Goal: Check status: Check status

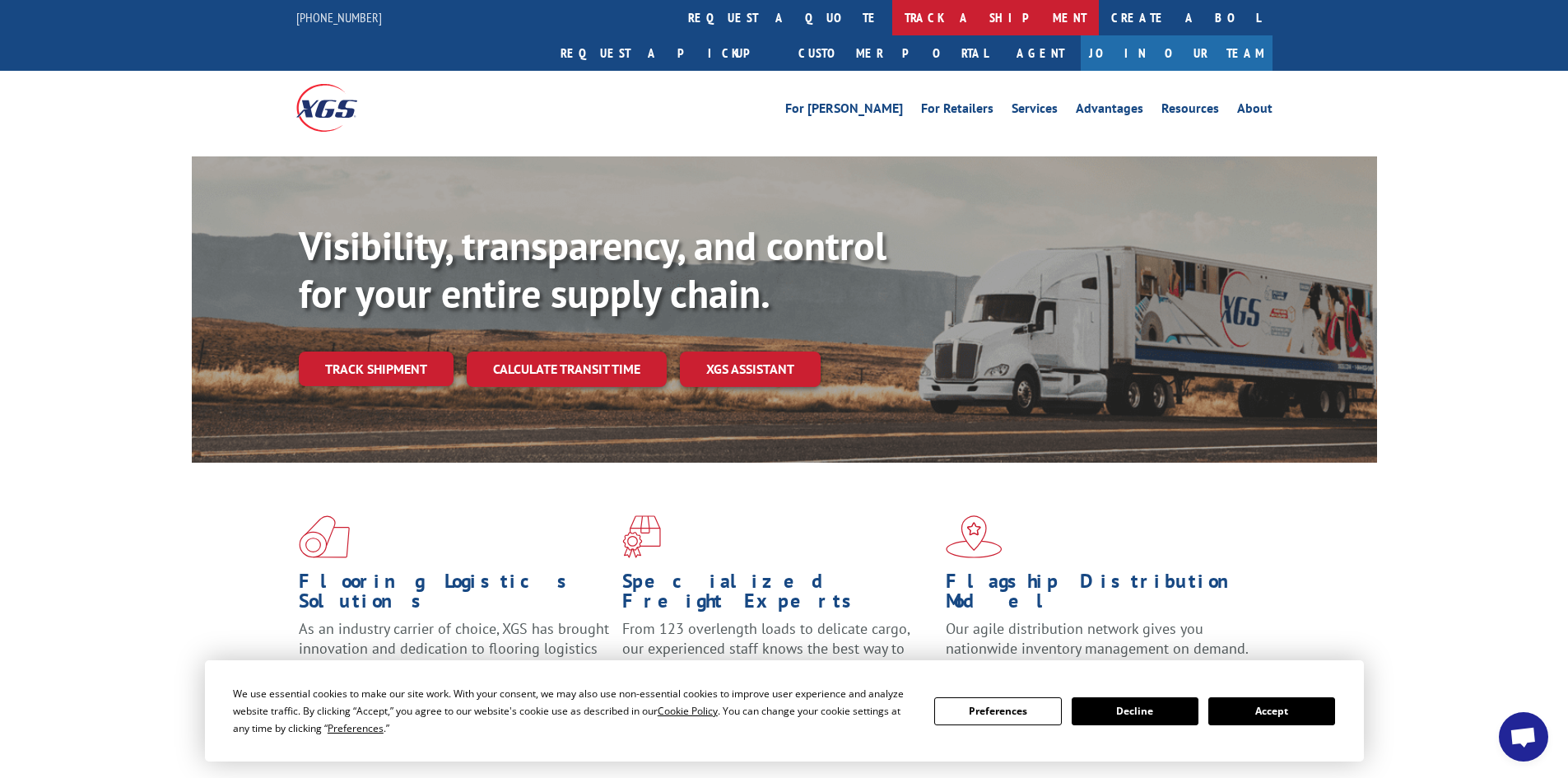
click at [892, 27] on link "track a shipment" at bounding box center [995, 18] width 207 height 35
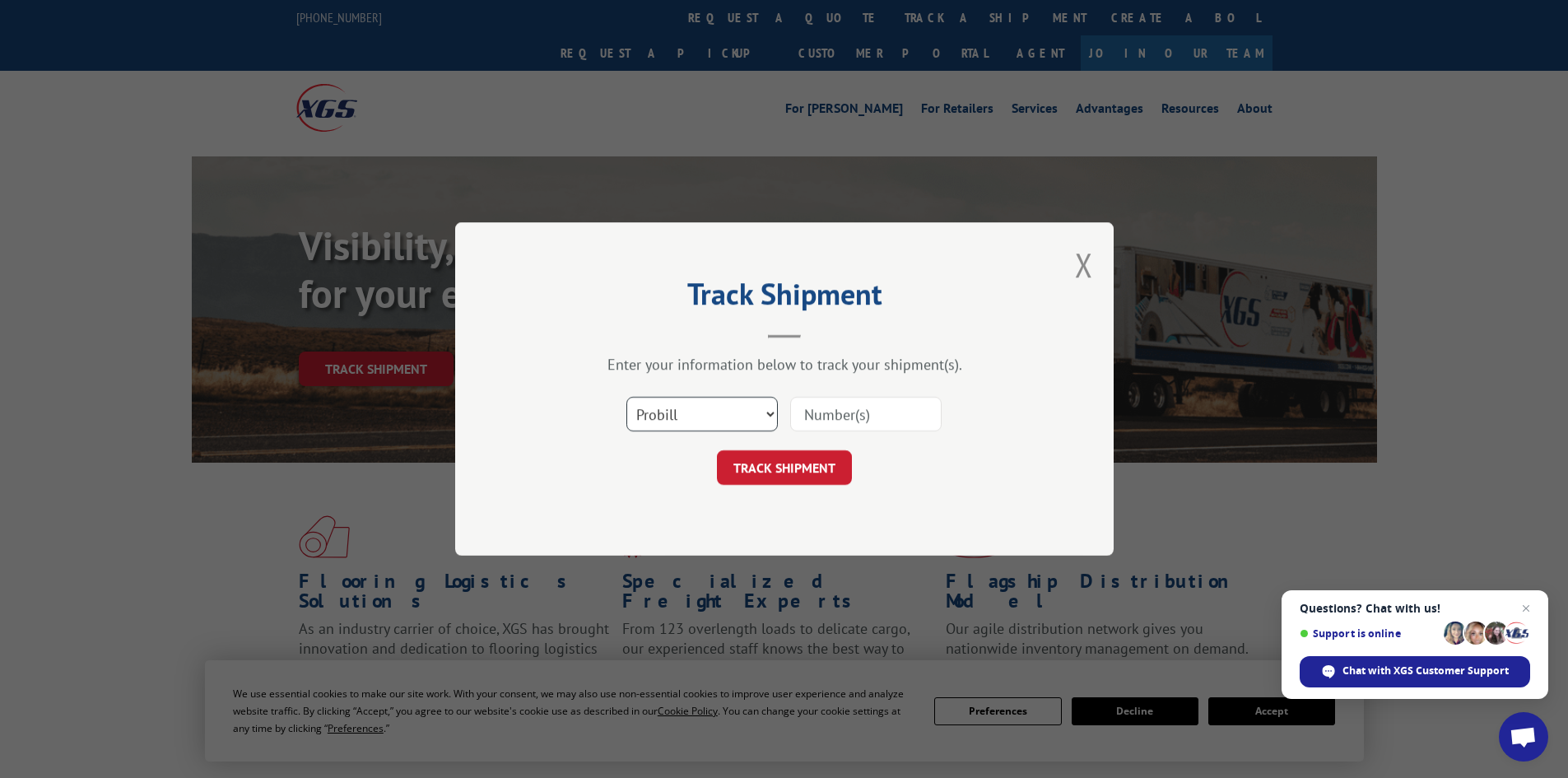
click at [704, 421] on select "Select category... Probill BOL PO" at bounding box center [702, 414] width 152 height 34
select select "bol"
click at [626, 397] on select "Select category... Probill BOL PO" at bounding box center [702, 414] width 152 height 34
paste input "8769895"
type input "8769895"
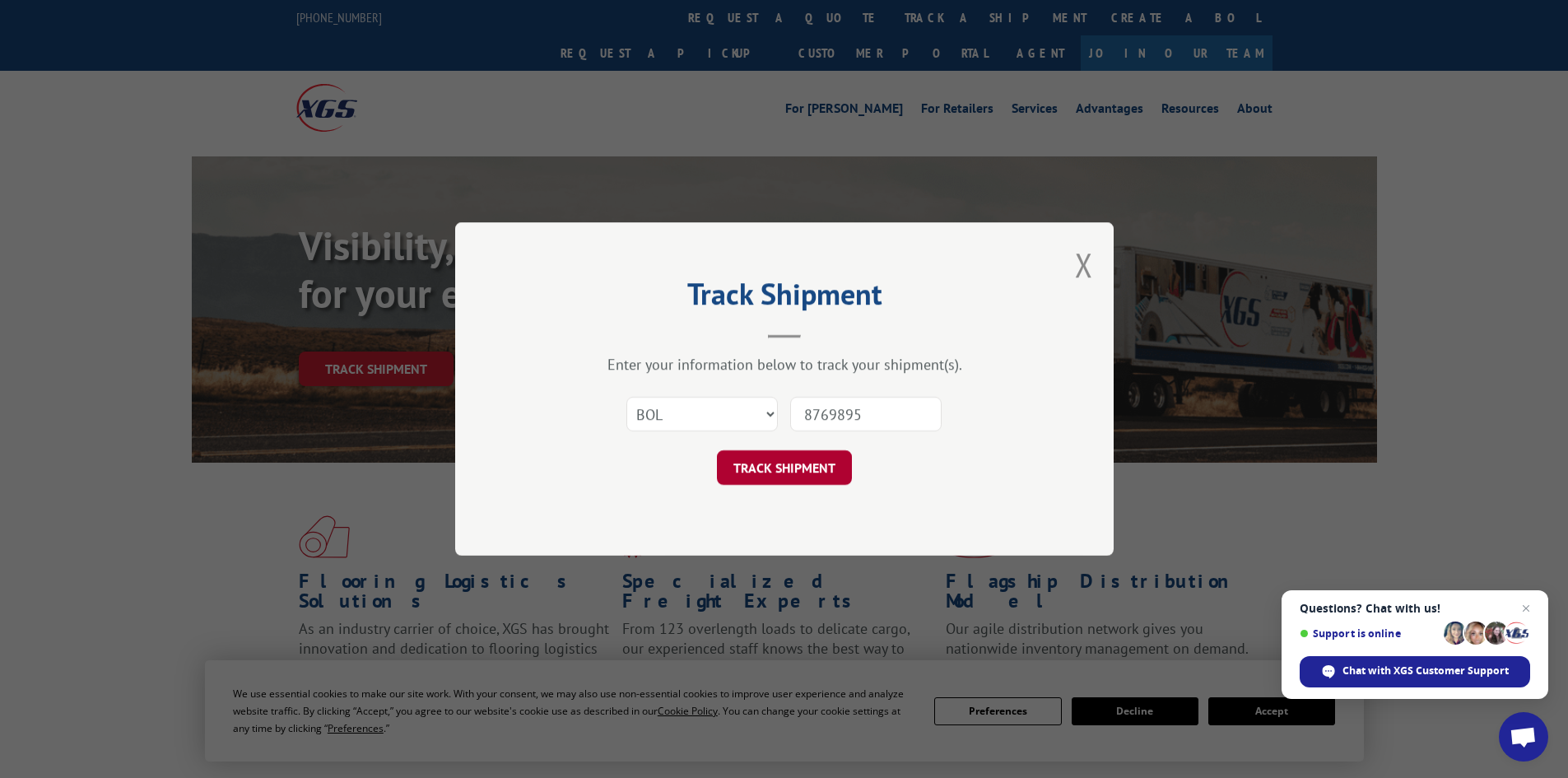
click at [794, 457] on button "TRACK SHIPMENT" at bounding box center [784, 467] width 135 height 34
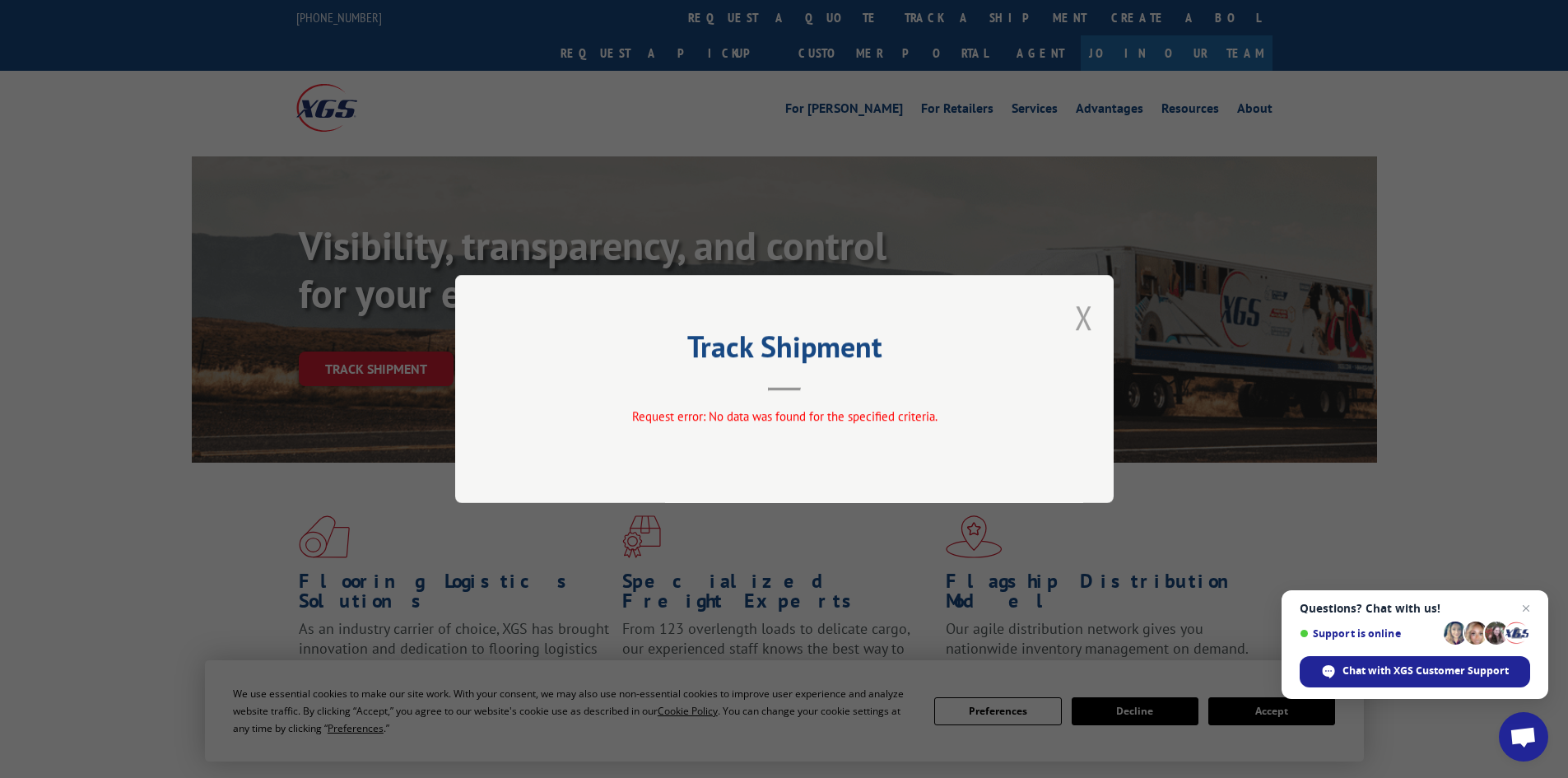
click at [1089, 312] on button "Close modal" at bounding box center [1084, 317] width 18 height 43
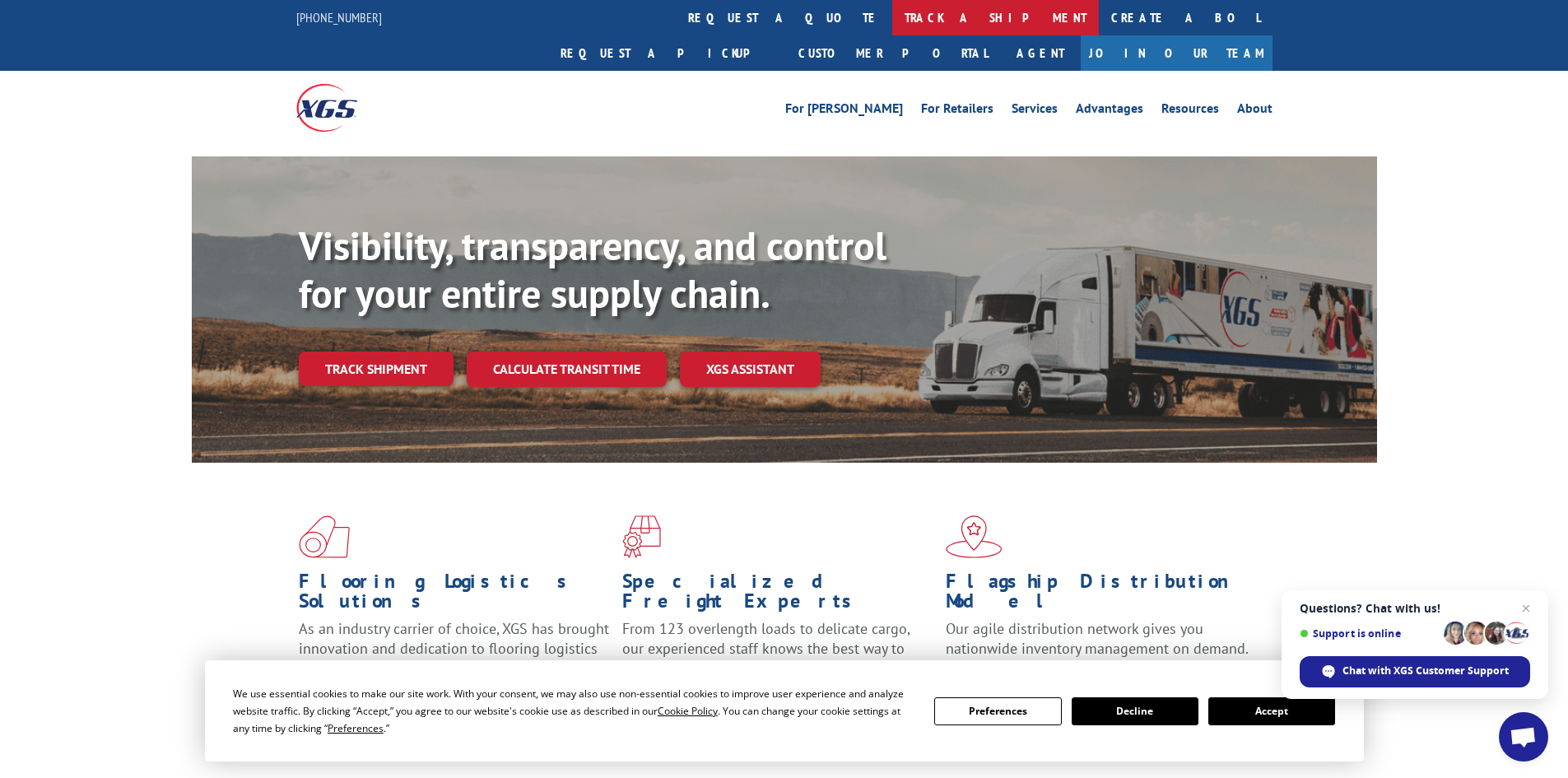
click at [892, 27] on link "track a shipment" at bounding box center [995, 18] width 207 height 35
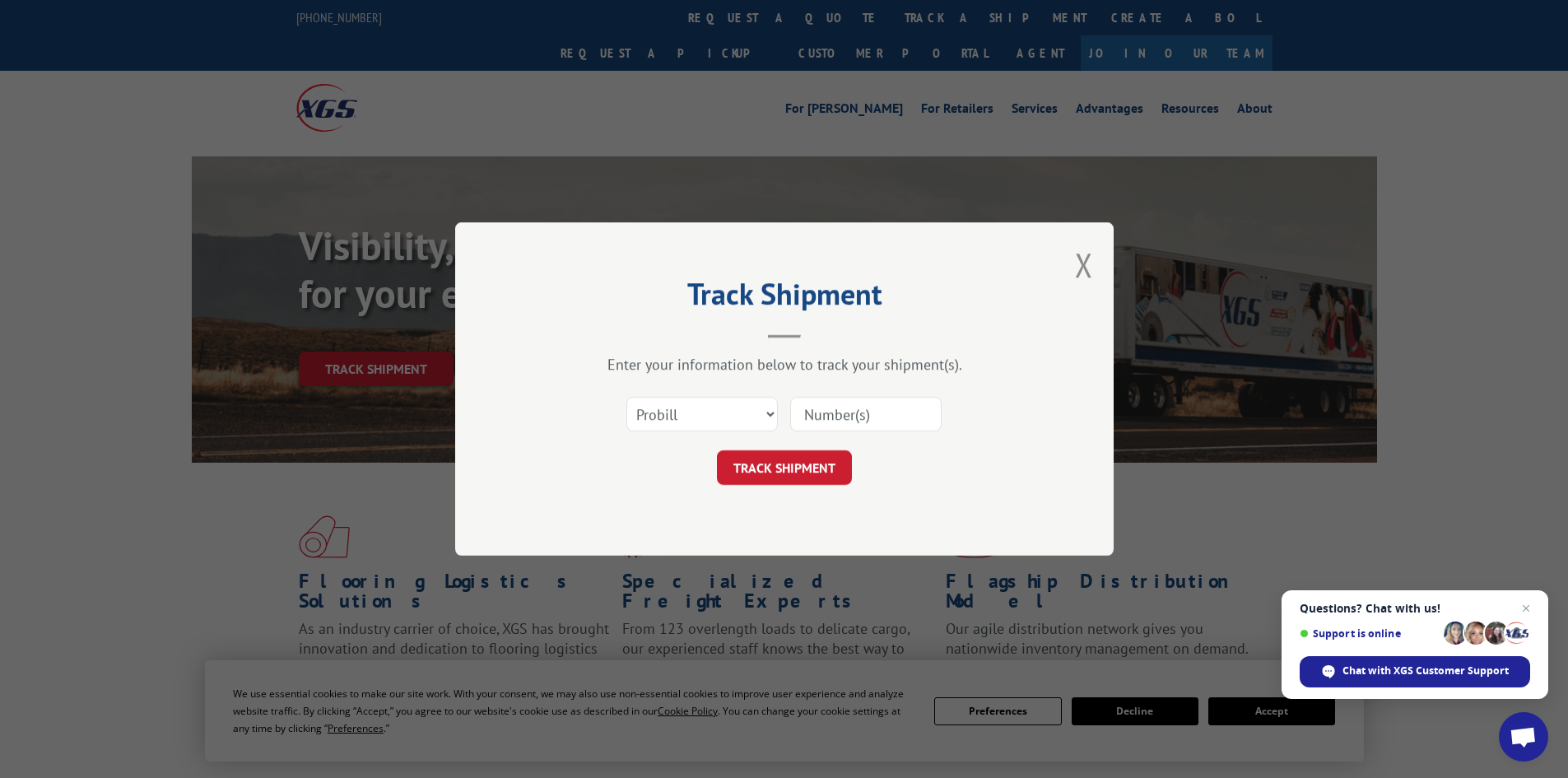
paste input "8769895"
type input "8769895"
click at [820, 473] on button "TRACK SHIPMENT" at bounding box center [784, 467] width 135 height 34
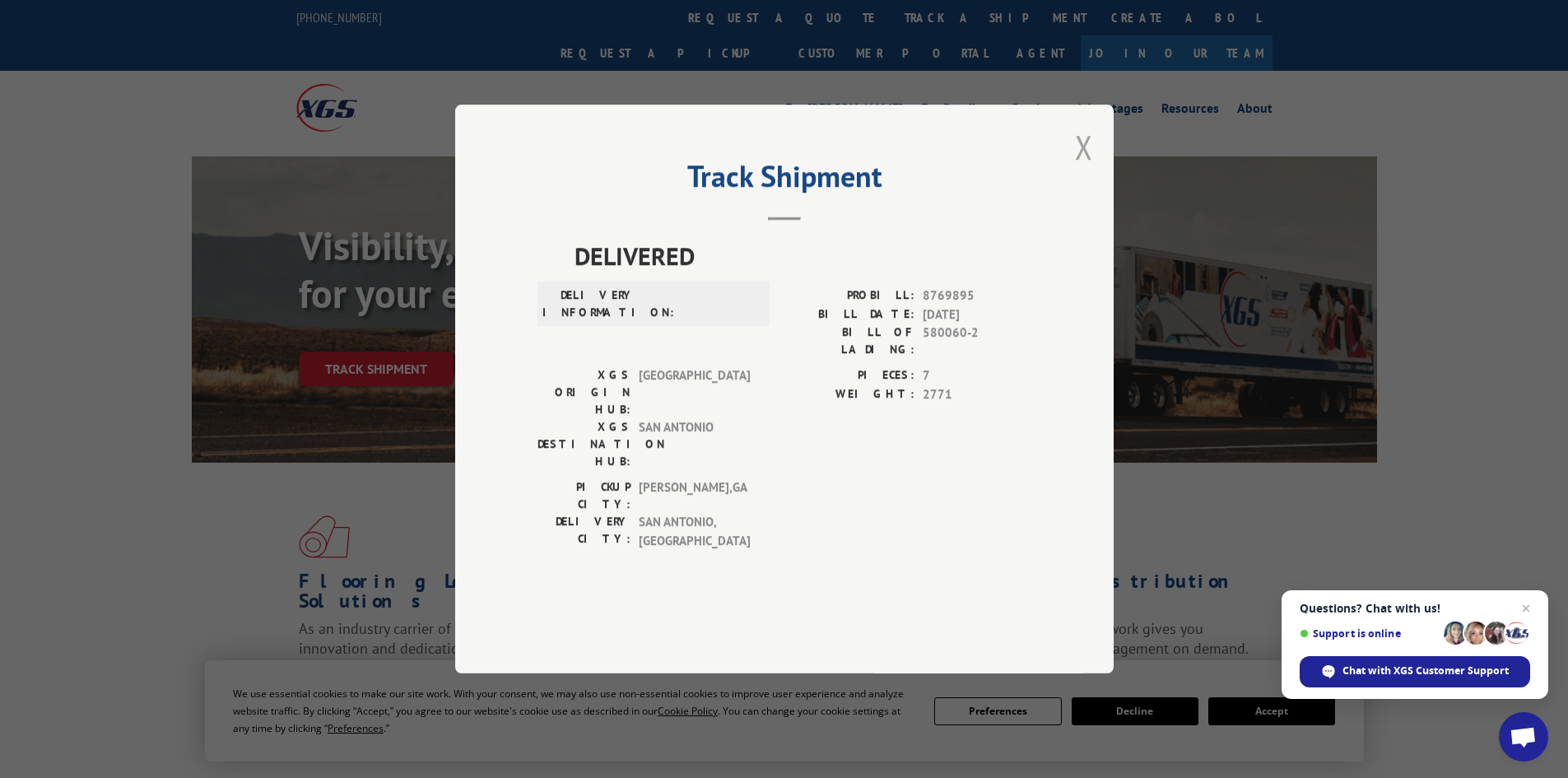
click at [1088, 168] on button "Close modal" at bounding box center [1084, 147] width 18 height 43
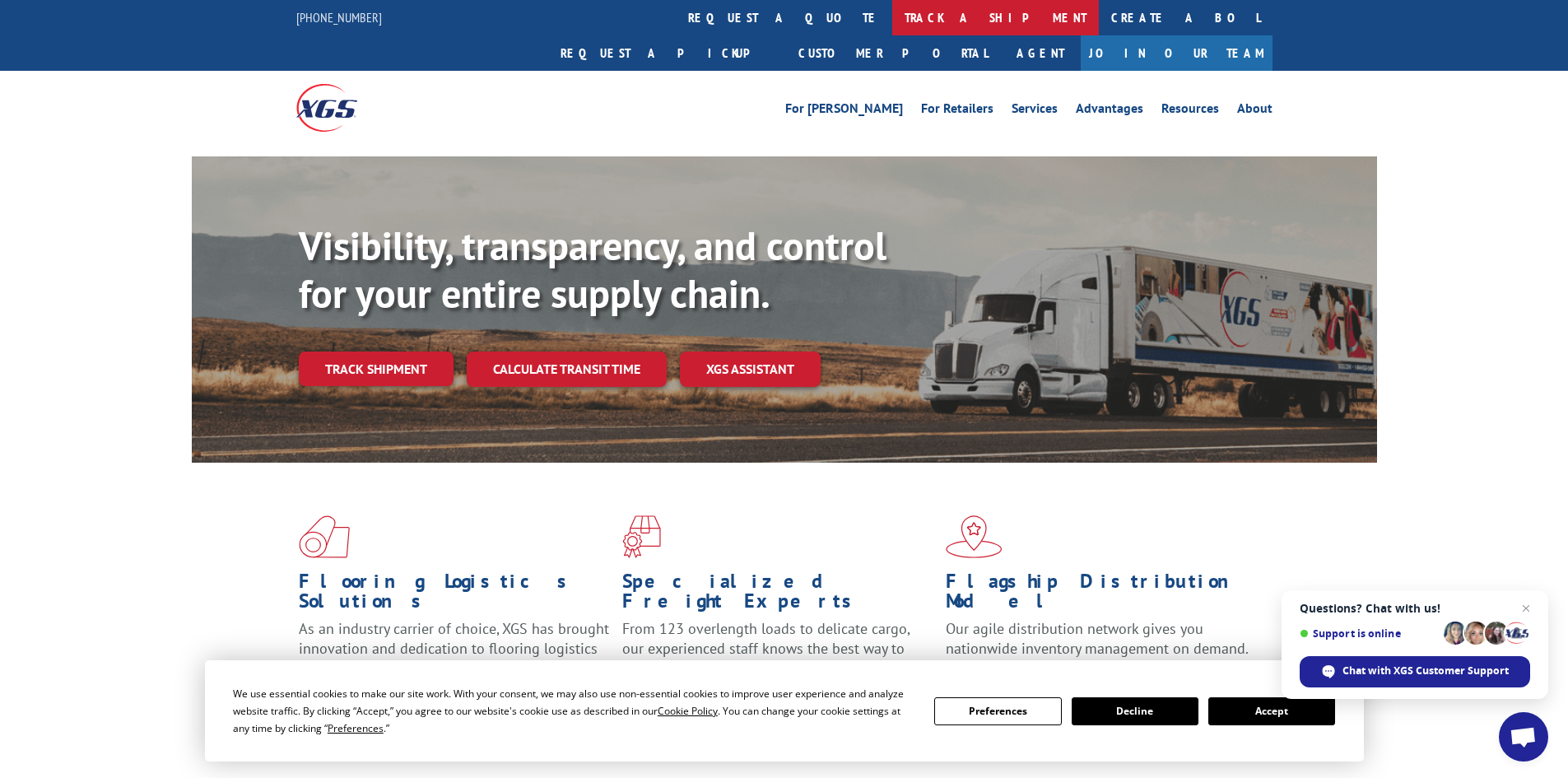
click at [892, 22] on link "track a shipment" at bounding box center [995, 18] width 207 height 35
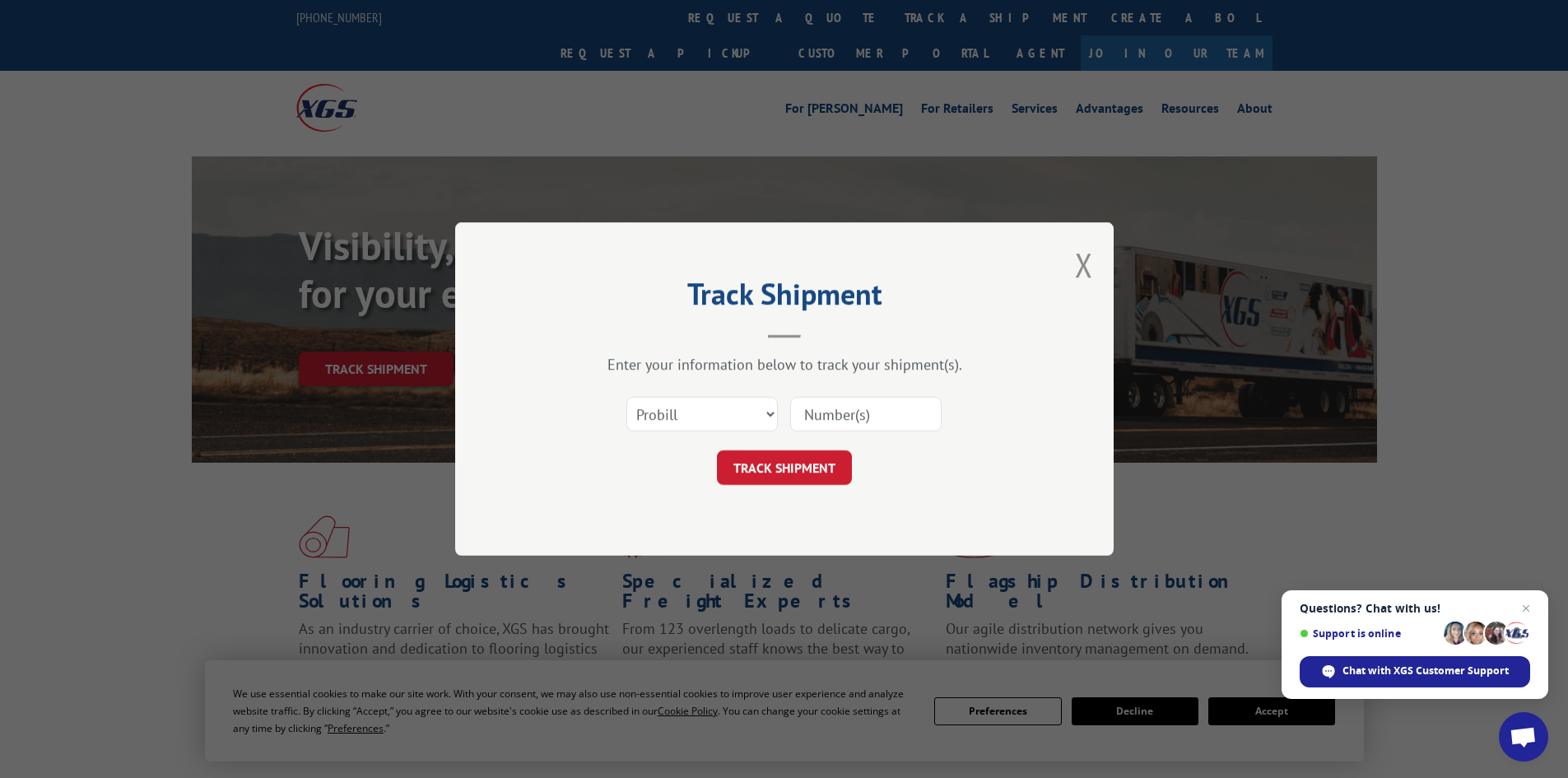
click at [700, 436] on div "Select category... Probill BOL PO" at bounding box center [784, 414] width 493 height 54
click at [641, 414] on select "Select category... Probill BOL PO" at bounding box center [702, 414] width 152 height 34
select select "po"
click at [626, 397] on select "Select category... Probill BOL PO" at bounding box center [702, 414] width 152 height 34
click at [863, 411] on input at bounding box center [866, 414] width 152 height 34
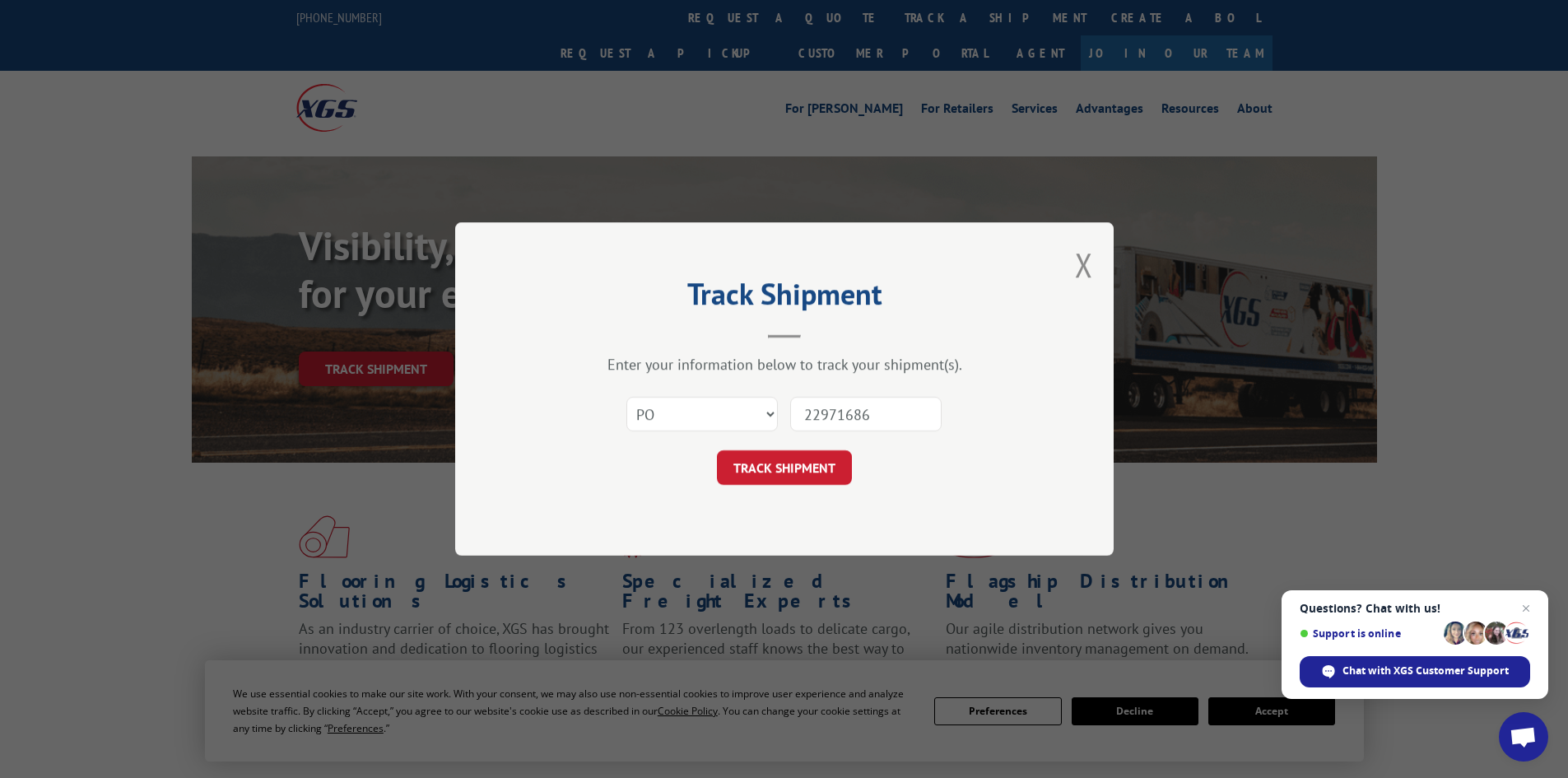
type input "22971686"
click at [806, 444] on form "Select category... Probill BOL PO 22971686 TRACK SHIPMENT" at bounding box center [784, 435] width 493 height 98
click at [791, 465] on button "TRACK SHIPMENT" at bounding box center [784, 467] width 135 height 34
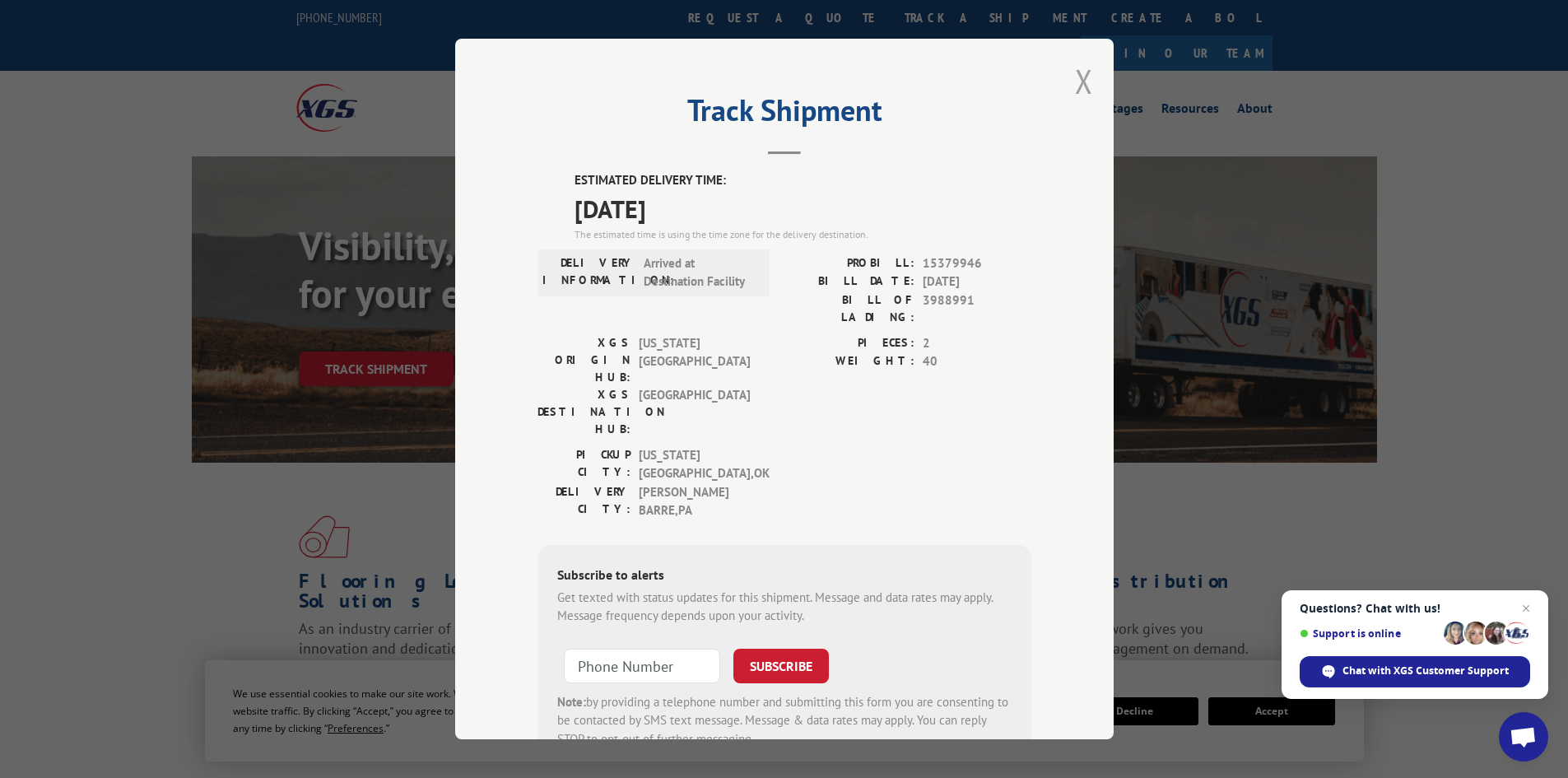
click at [1078, 80] on button "Close modal" at bounding box center [1084, 81] width 18 height 43
